Goal: Task Accomplishment & Management: Use online tool/utility

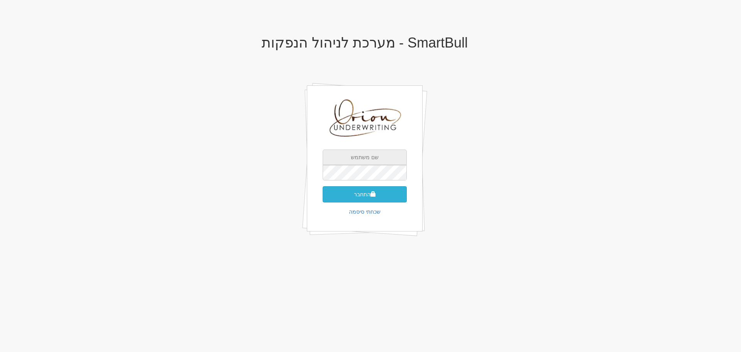
type input "[EMAIL_ADDRESS][DOMAIN_NAME]"
click at [400, 191] on button "התחבר" at bounding box center [365, 194] width 84 height 16
drag, startPoint x: 462, startPoint y: 193, endPoint x: 469, endPoint y: 193, distance: 7.0
click at [469, 193] on div "SmartBull - מערכת לניהול הנפקות ori@orion-uw.com התחבר שכחתי סיסמה" at bounding box center [365, 144] width 452 height 235
drag, startPoint x: 420, startPoint y: 45, endPoint x: 441, endPoint y: 45, distance: 20.5
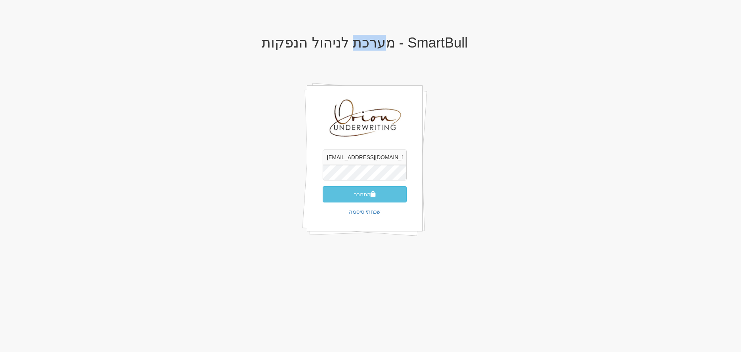
click at [440, 45] on h1 "SmartBull - מערכת לניהול הנפקות" at bounding box center [365, 42] width 452 height 15
click at [446, 46] on h1 "SmartBull - מערכת לניהול הנפקות" at bounding box center [365, 42] width 452 height 15
drag, startPoint x: 439, startPoint y: 42, endPoint x: 496, endPoint y: 44, distance: 57.1
click at [494, 43] on h1 "SmartBull - מערכת לניהול הנפקות" at bounding box center [365, 42] width 452 height 15
click at [470, 168] on div "SmartBull - מערכת לניהול הנפקות ori@orion-uw.com התחבר שכחתי סיסמה" at bounding box center [365, 144] width 452 height 235
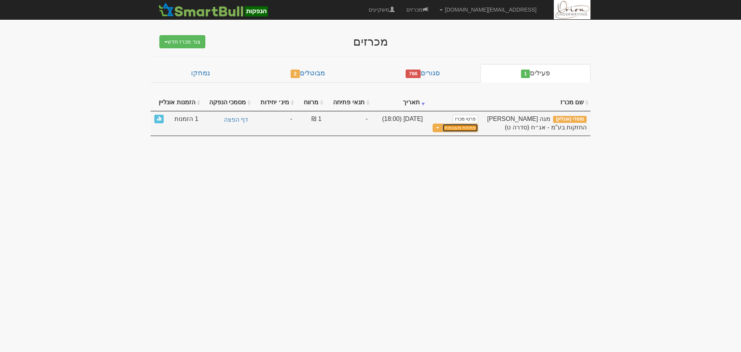
click at [469, 129] on button "פתיחת מעטפות" at bounding box center [460, 128] width 36 height 9
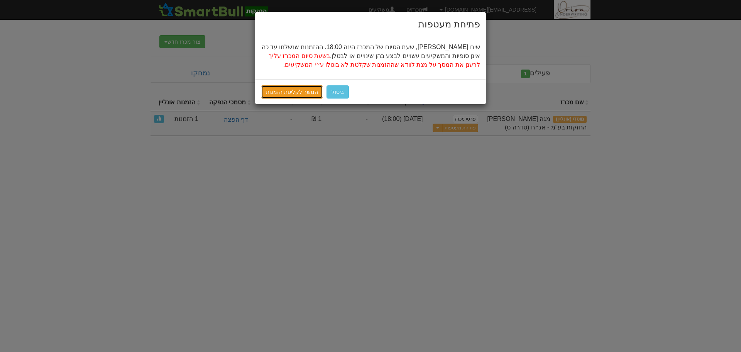
click at [307, 92] on link "המשך לקליטת הזמנות" at bounding box center [292, 91] width 62 height 13
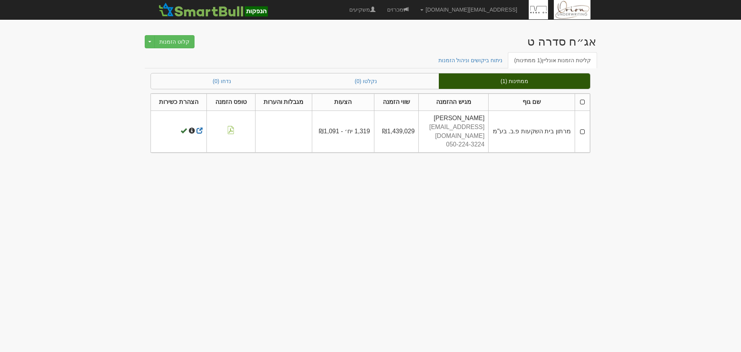
click at [610, 173] on body "[EMAIL_ADDRESS][DOMAIN_NAME] הגדרות חשבונות הנפקה תבניות הודעות קיבול" at bounding box center [370, 176] width 741 height 352
click at [644, 76] on body "[EMAIL_ADDRESS][DOMAIN_NAME] הגדרות חשבונות הנפקה תבניות הודעות קיבול" at bounding box center [370, 176] width 741 height 352
drag, startPoint x: 669, startPoint y: 3, endPoint x: 553, endPoint y: 206, distance: 234.6
click at [553, 206] on body "ori@orion-uw.com הגדרות חשבונות הנפקה תבניות הודעות קיבול" at bounding box center [370, 176] width 741 height 352
click at [666, 128] on body "ori@orion-uw.com הגדרות חשבונות הנפקה תבניות הודעות קיבול" at bounding box center [370, 176] width 741 height 352
